Goal: Task Accomplishment & Management: Use online tool/utility

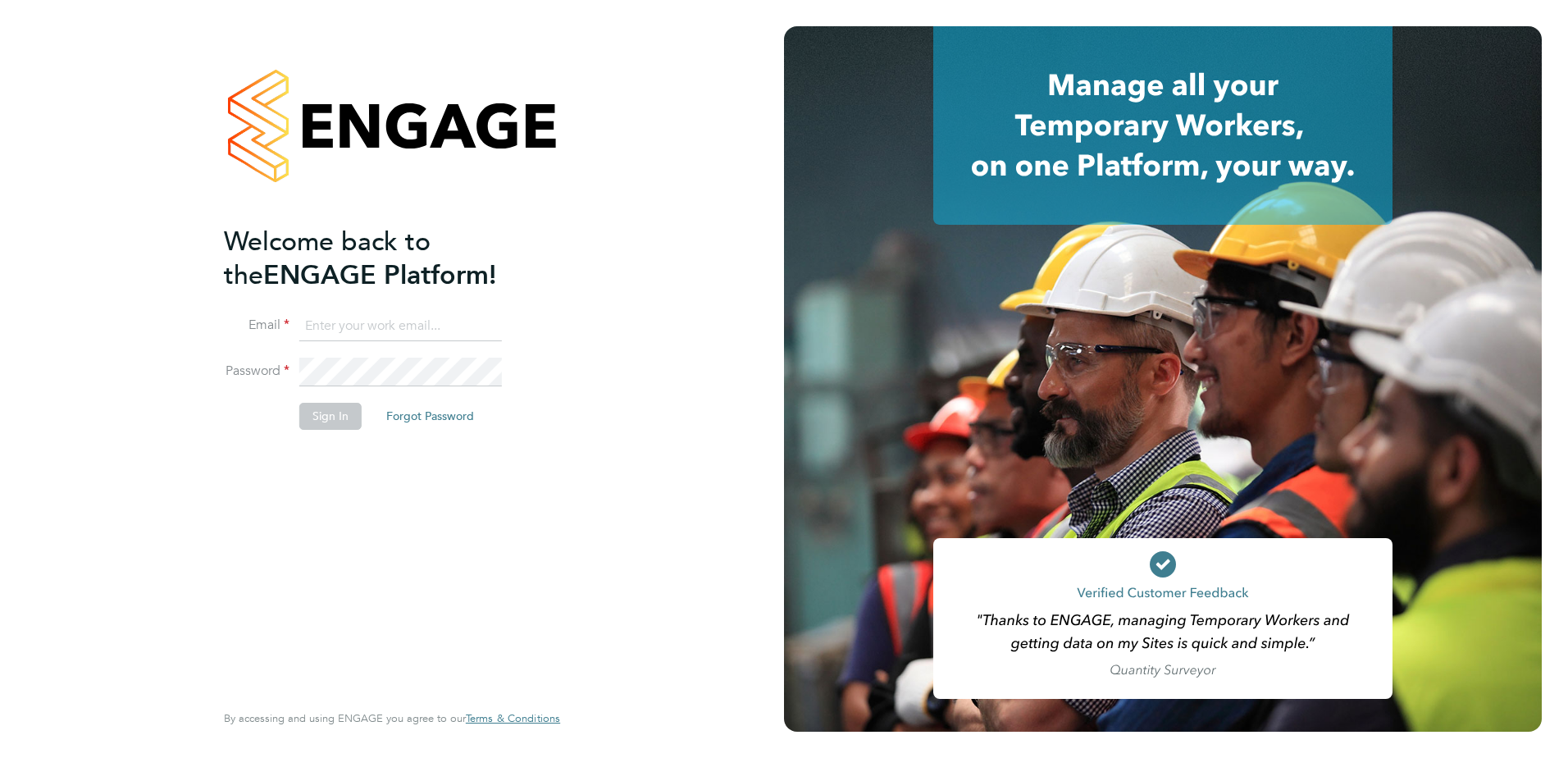
type input "sarah.evans9@justice.gov.uk"
click at [315, 415] on button "Sign In" at bounding box center [330, 415] width 62 height 26
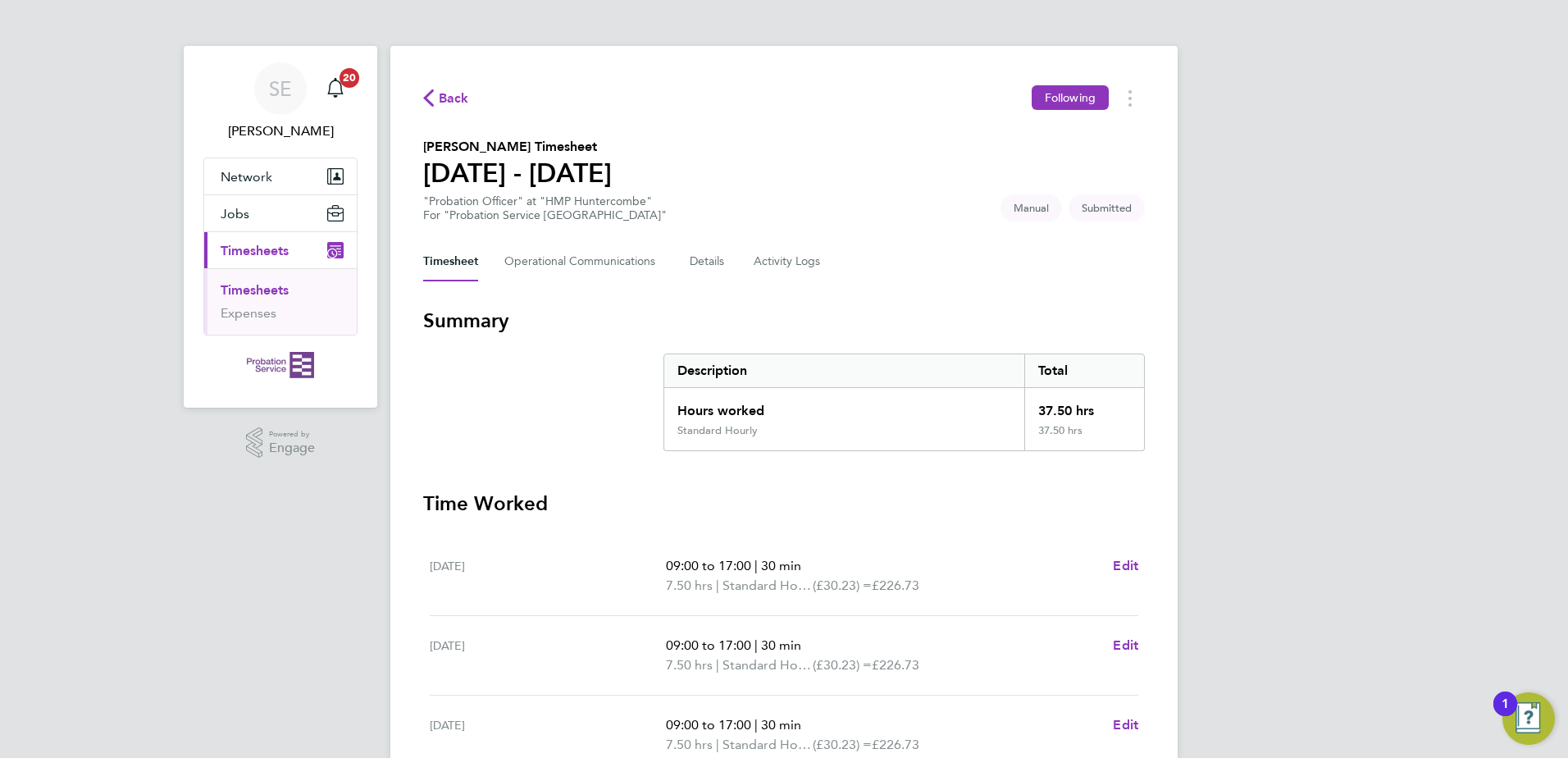
click at [1466, 325] on div "SE [PERSON_NAME] Notifications 20 Applications: Network Sites Jobs Placements C…" at bounding box center [784, 599] width 1568 height 1199
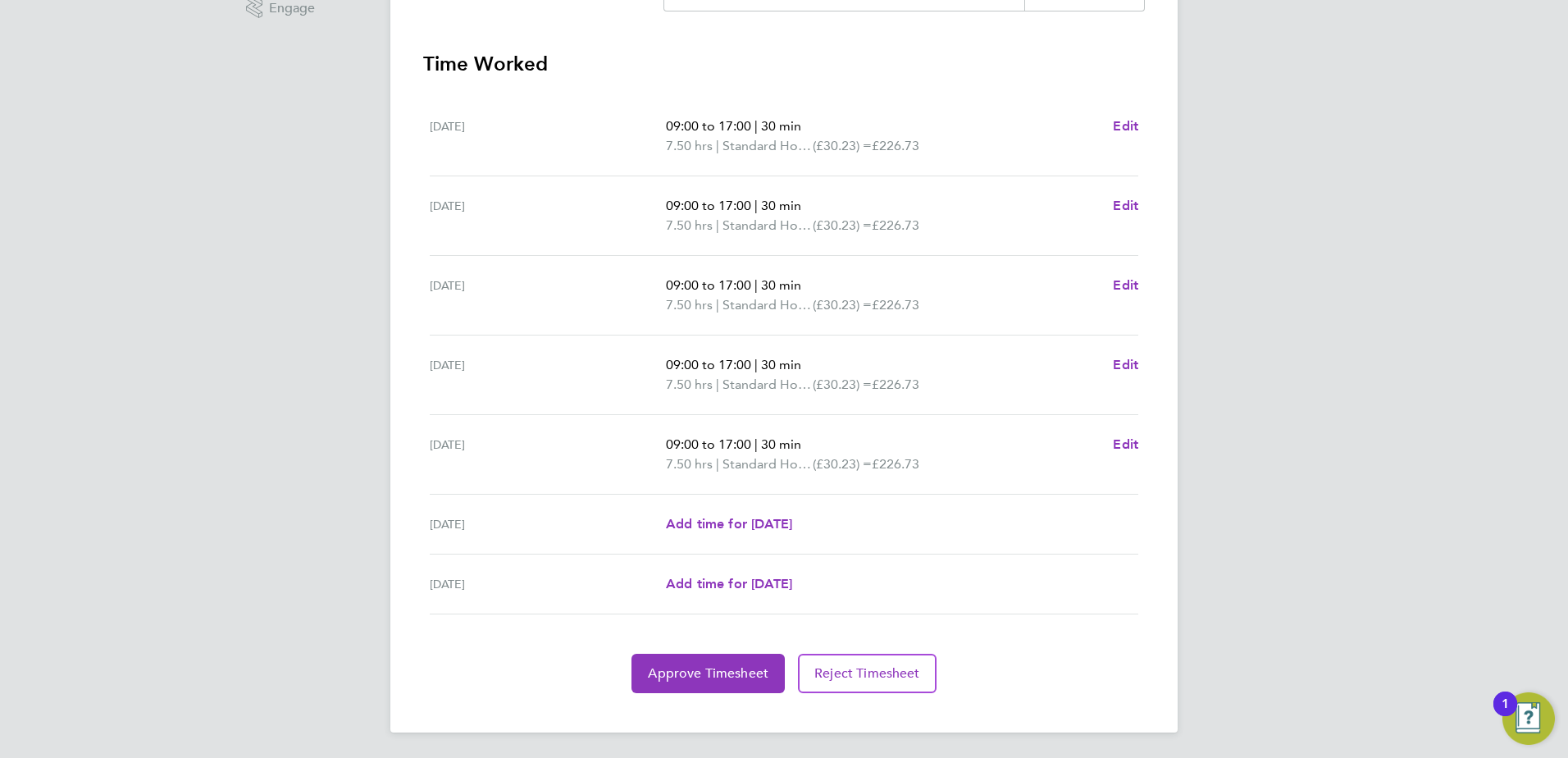
scroll to position [441, 0]
click at [712, 661] on button "Approve Timesheet" at bounding box center [708, 673] width 154 height 40
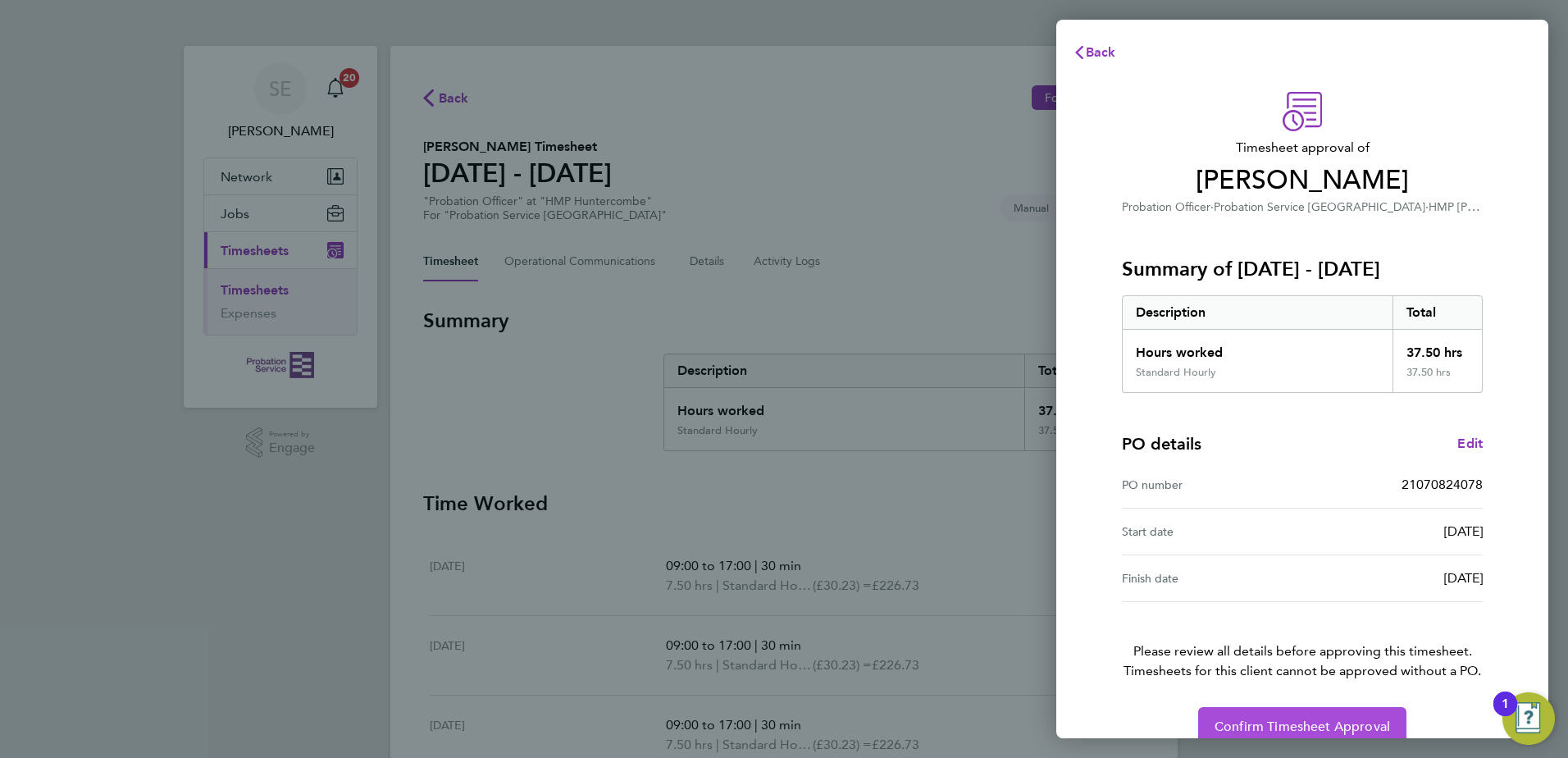
click at [1291, 724] on span "Confirm Timesheet Approval" at bounding box center [1302, 727] width 175 height 16
